Goal: Find specific page/section: Find specific page/section

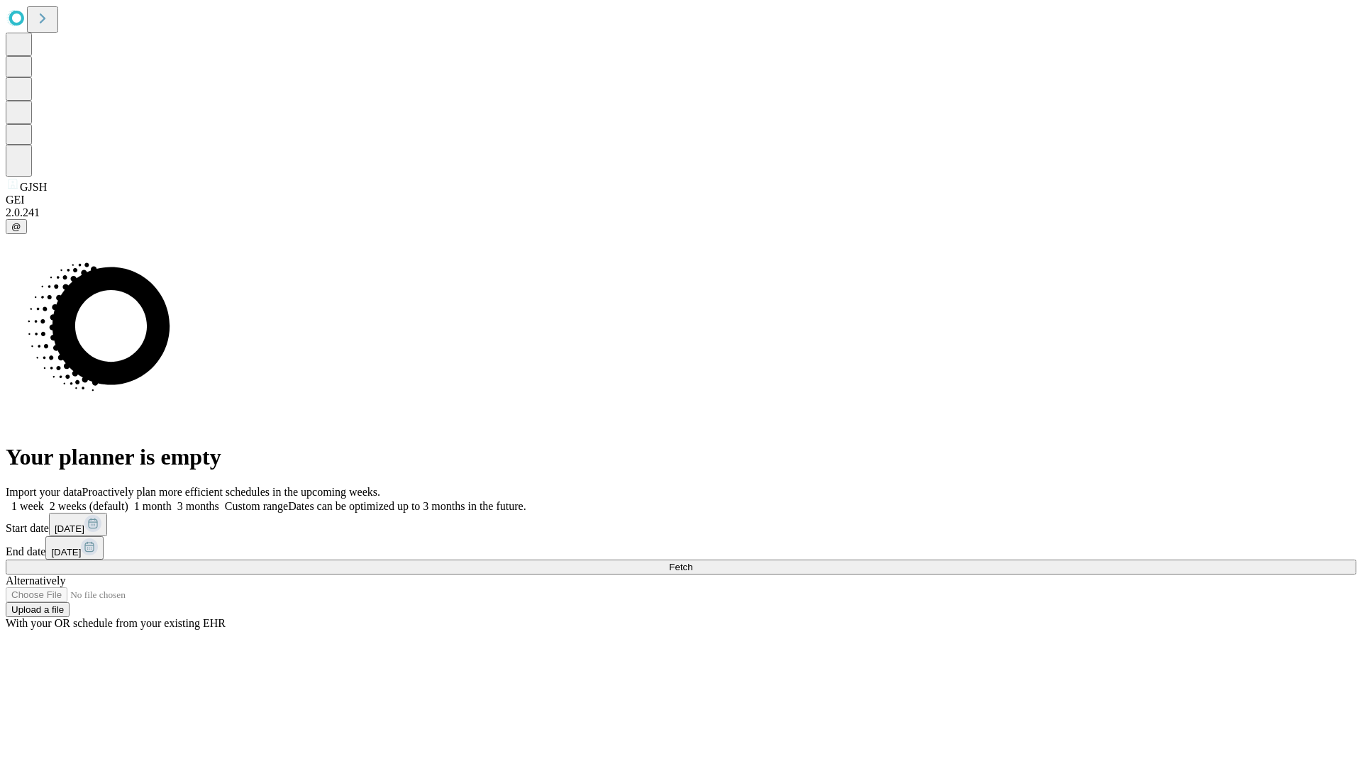
click at [692, 562] on span "Fetch" at bounding box center [680, 567] width 23 height 11
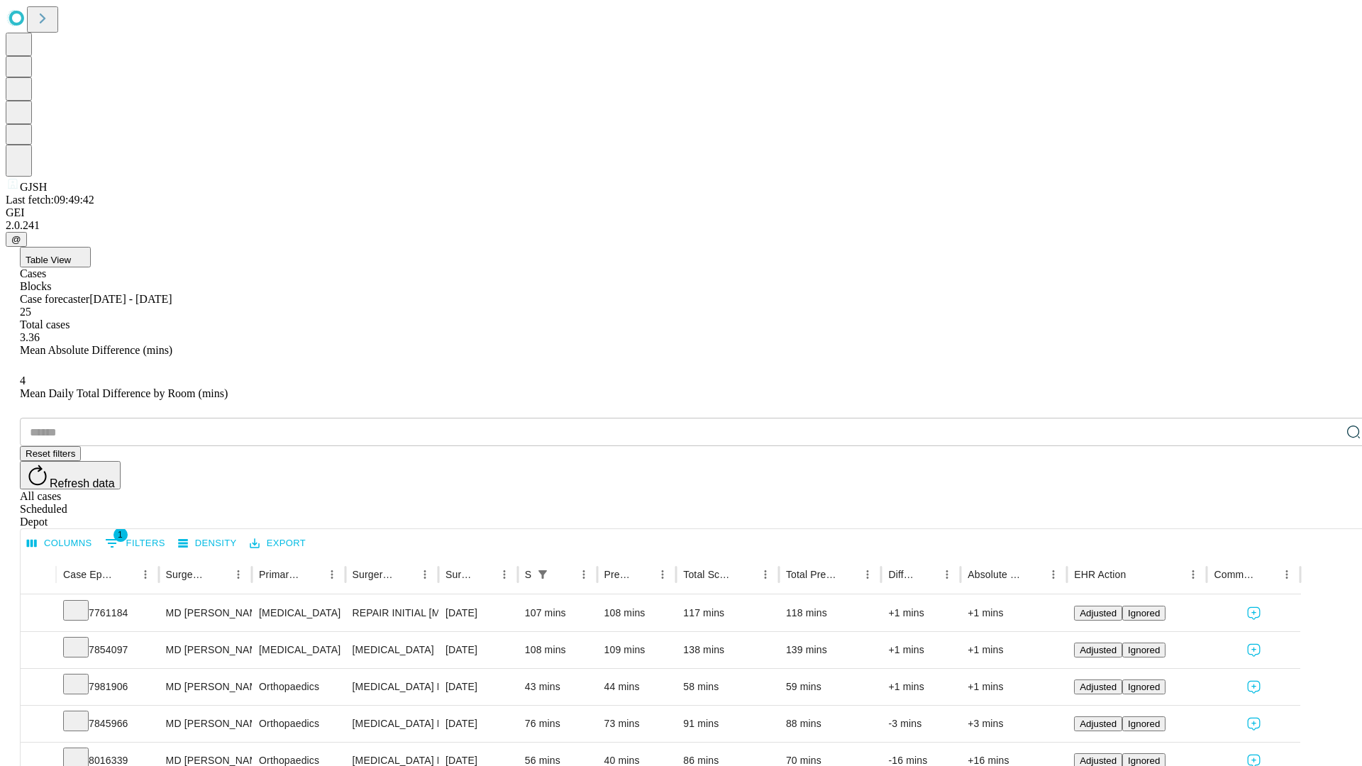
scroll to position [47, 0]
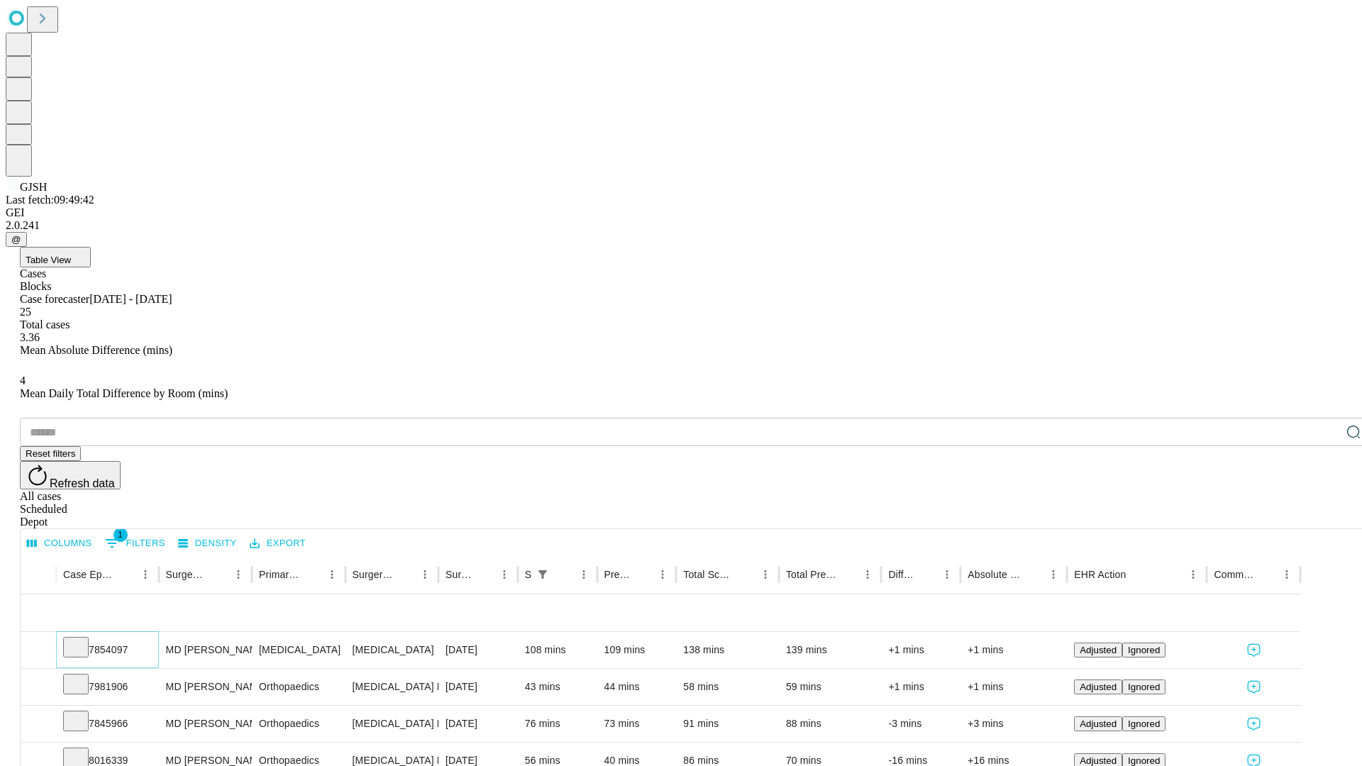
click at [83, 639] on icon at bounding box center [76, 646] width 14 height 14
